Goal: Information Seeking & Learning: Learn about a topic

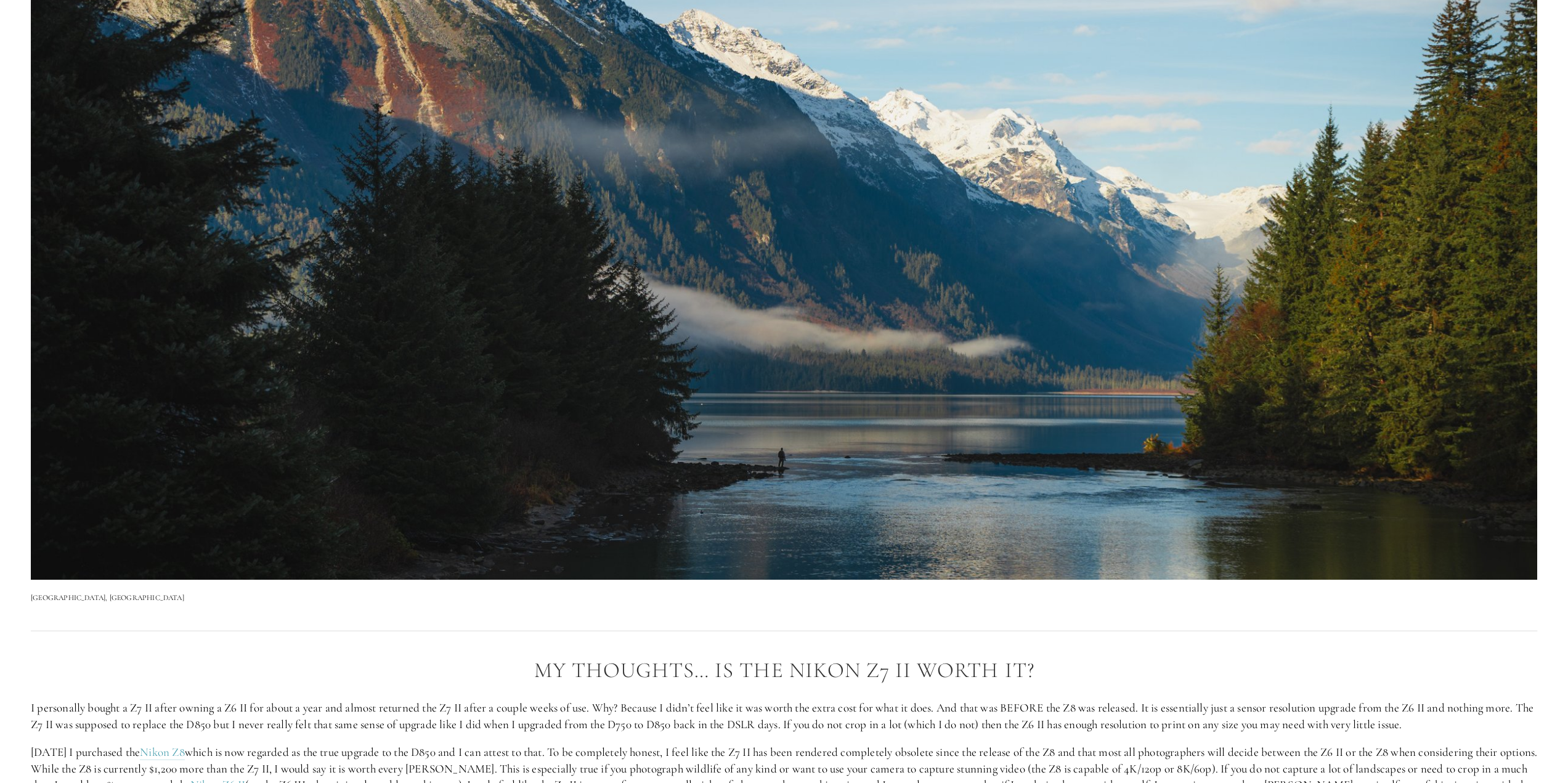
scroll to position [2650, 0]
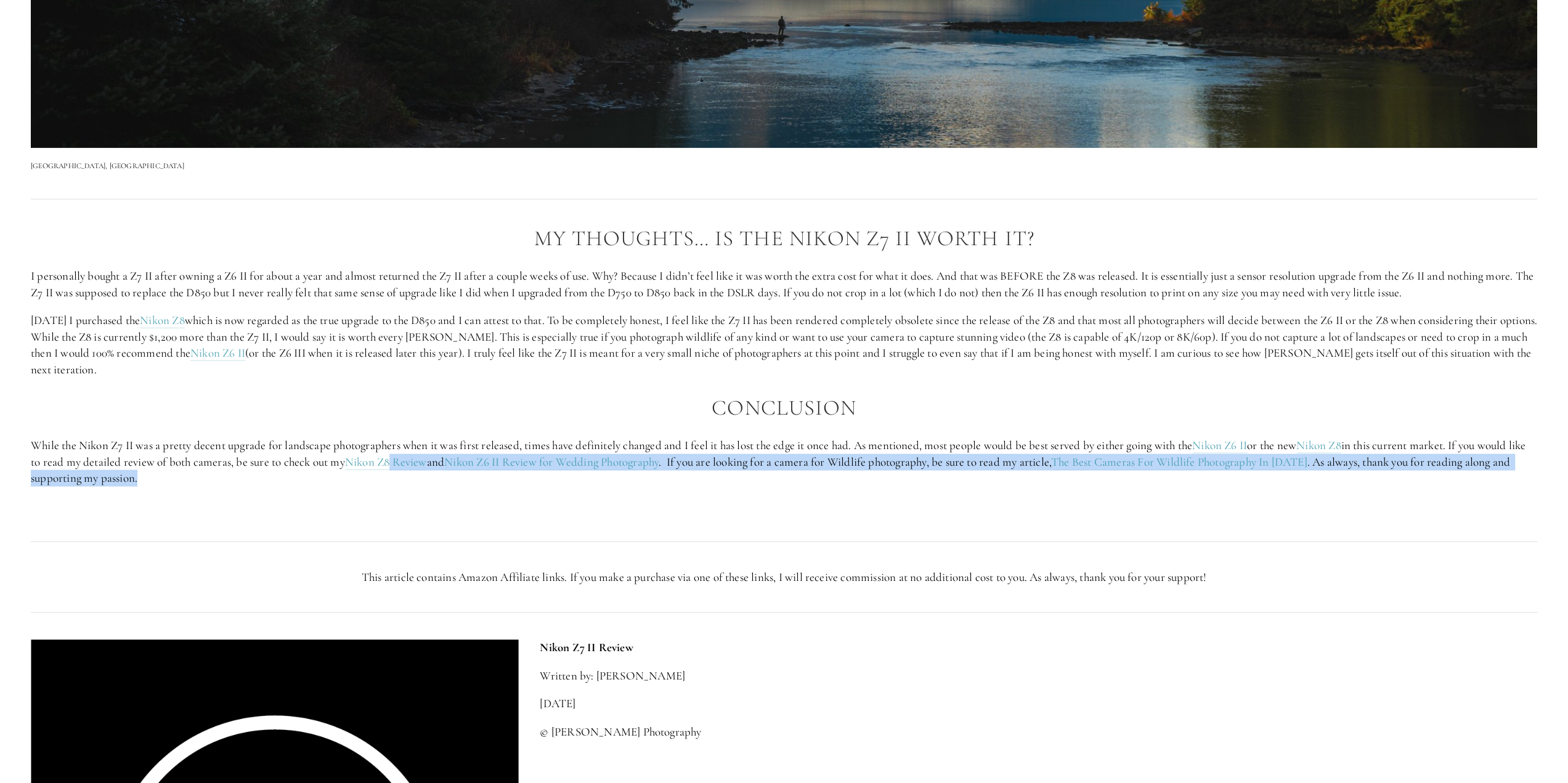
click at [414, 474] on p "While the Nikon Z7 II was a pretty decent upgrade for landscape photographers w…" at bounding box center [784, 463] width 1506 height 50
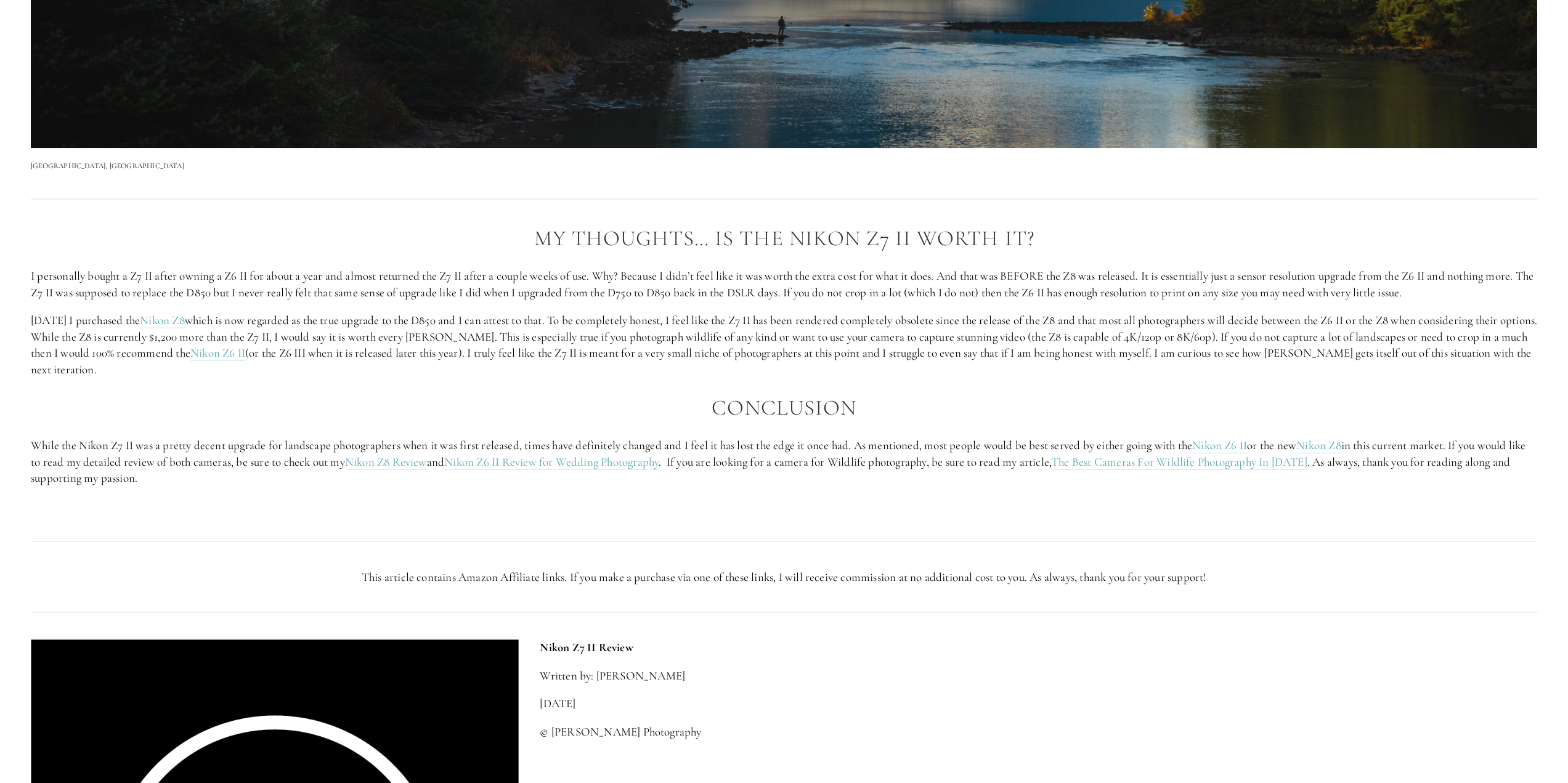
click at [400, 452] on p "While the Nikon Z7 II was a pretty decent upgrade for landscape photographers w…" at bounding box center [784, 463] width 1506 height 50
click at [402, 460] on link "Nikon Z8 Review" at bounding box center [385, 462] width 82 height 16
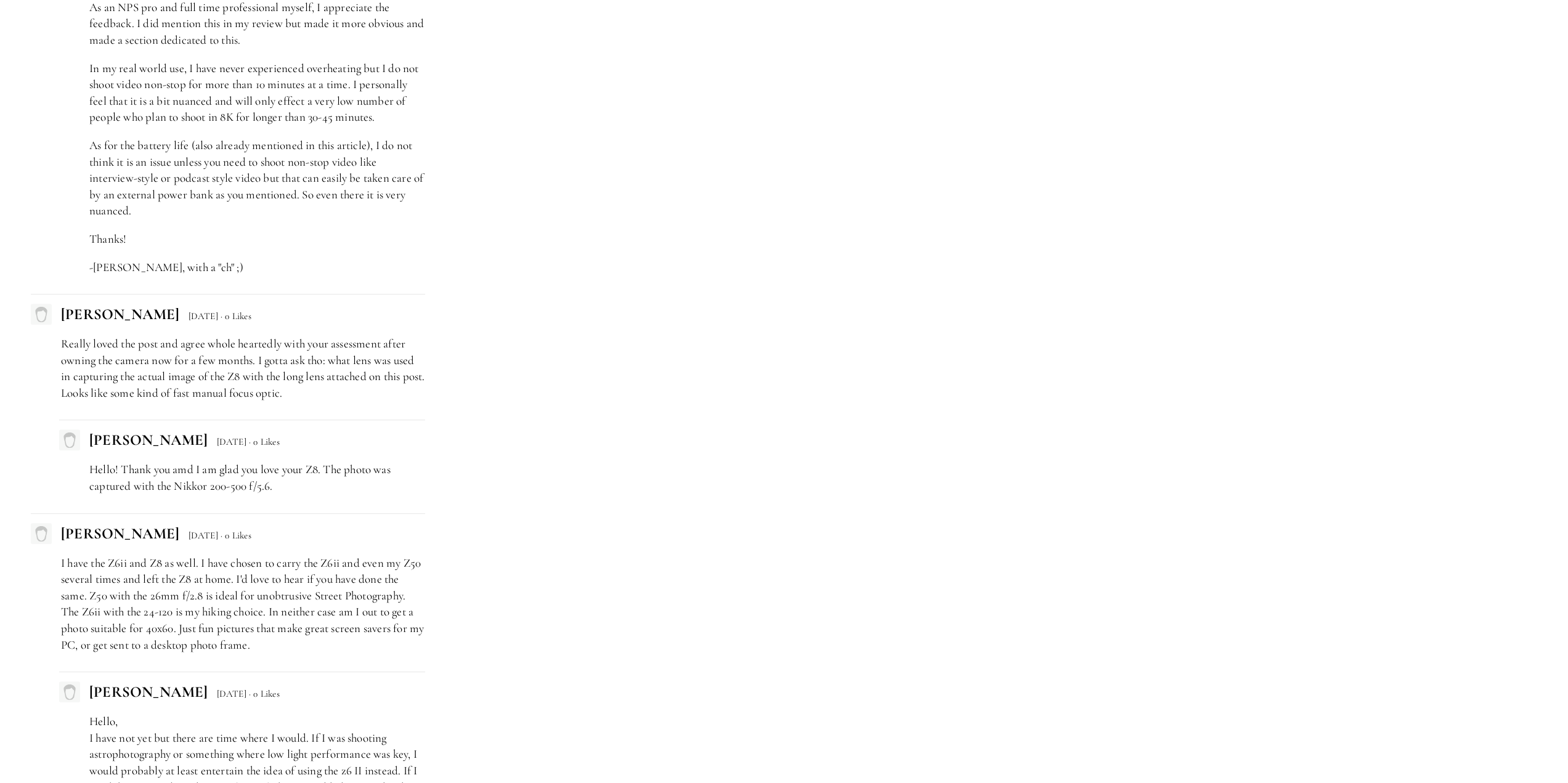
scroll to position [5443, 0]
